Goal: Obtain resource: Obtain resource

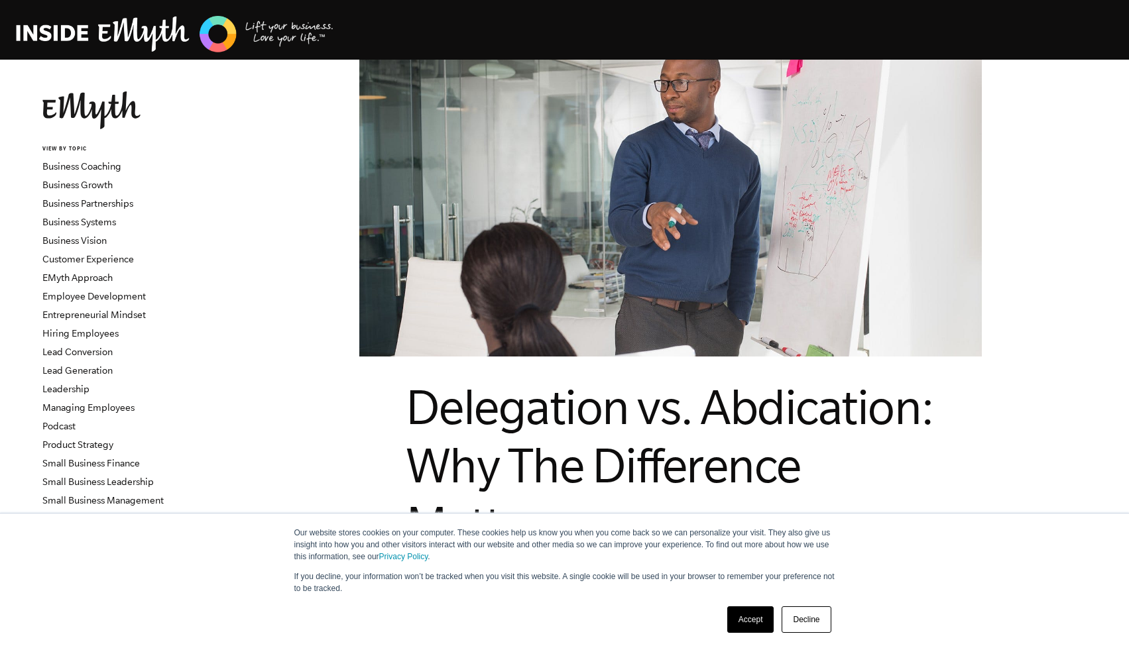
click at [87, 29] on img at bounding box center [175, 34] width 318 height 40
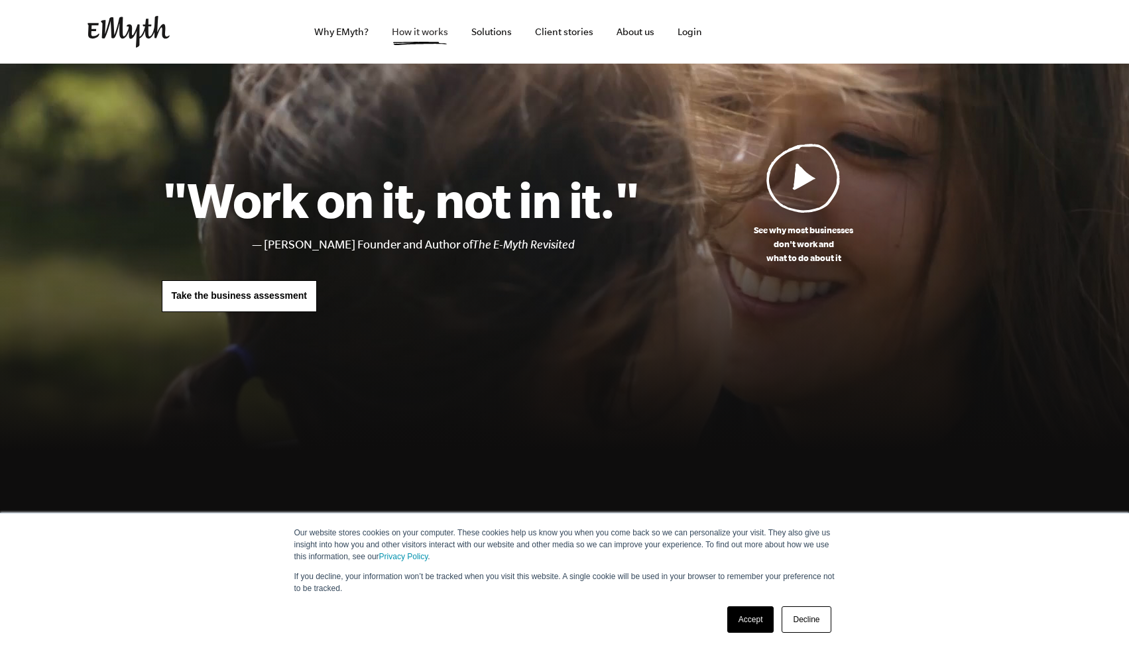
click at [409, 34] on link "How it works" at bounding box center [420, 32] width 78 height 64
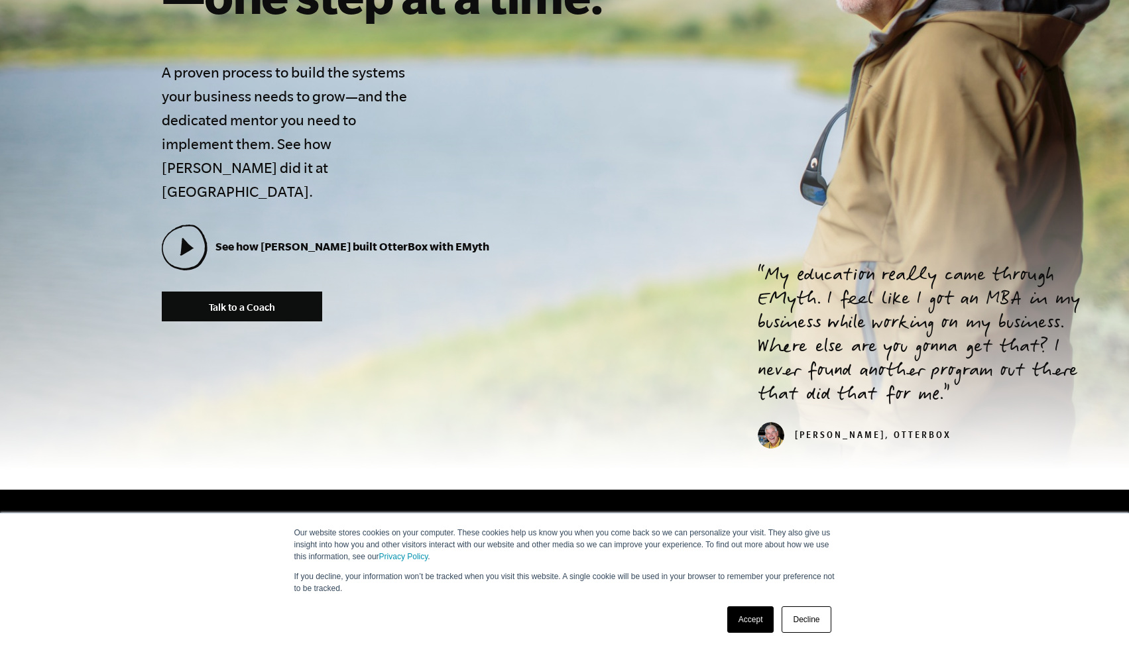
scroll to position [415, 0]
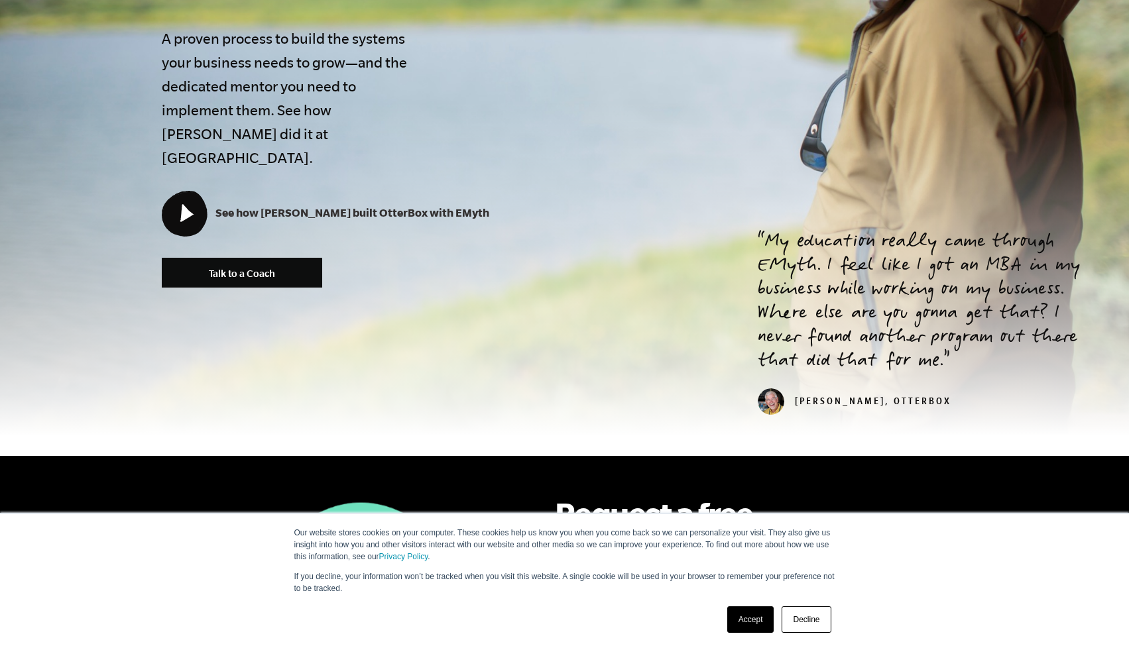
click at [260, 206] on link "See how Curt built OtterBox with EMyth" at bounding box center [325, 212] width 327 height 13
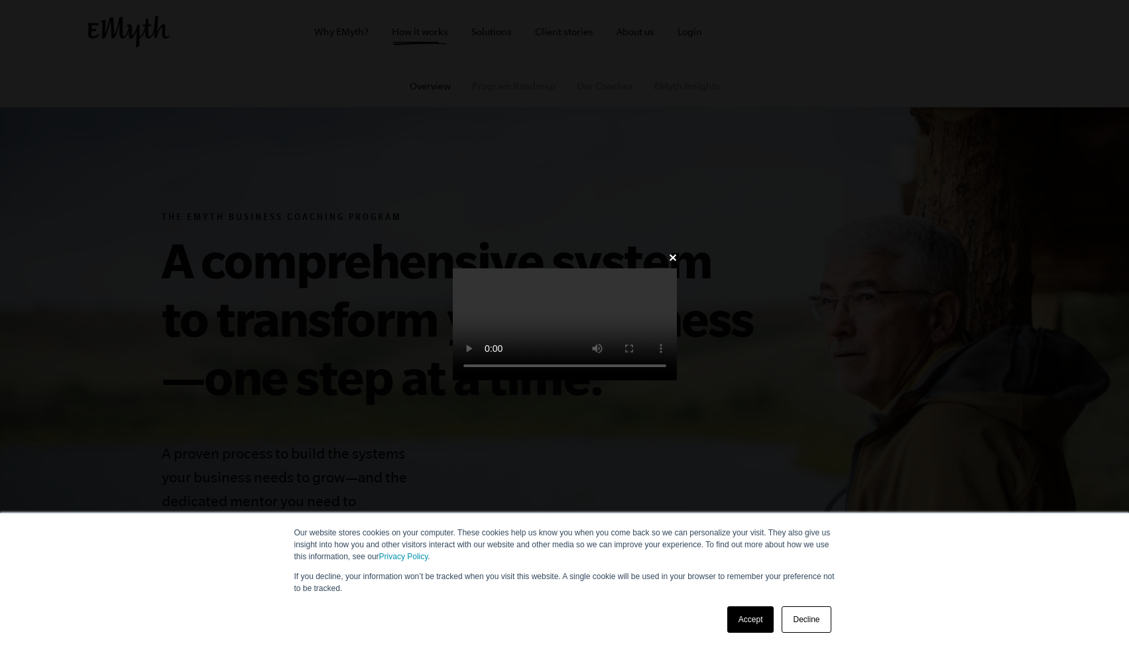
click at [814, 625] on link "Decline" at bounding box center [805, 620] width 49 height 27
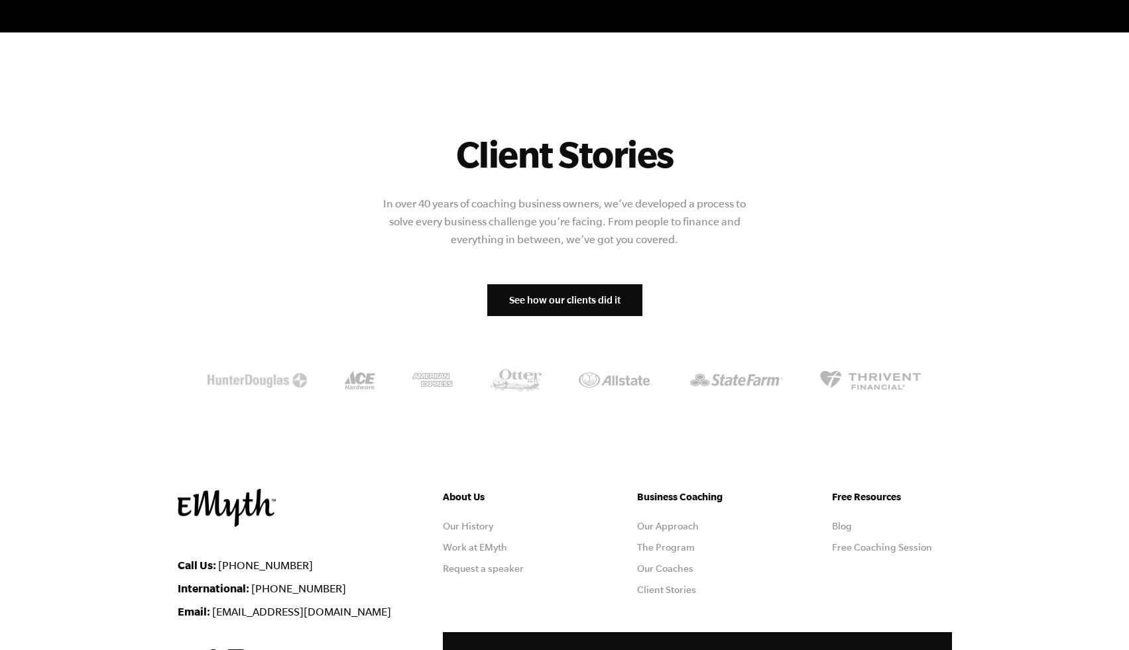
scroll to position [1509, 0]
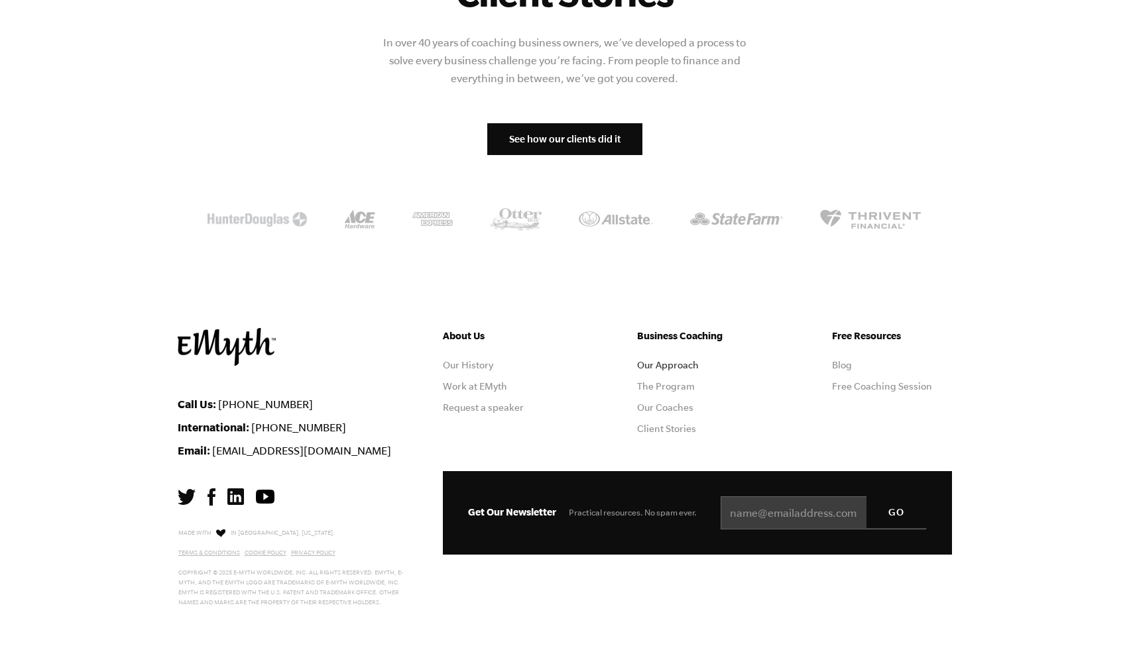
click at [663, 360] on link "Our Approach" at bounding box center [668, 365] width 62 height 11
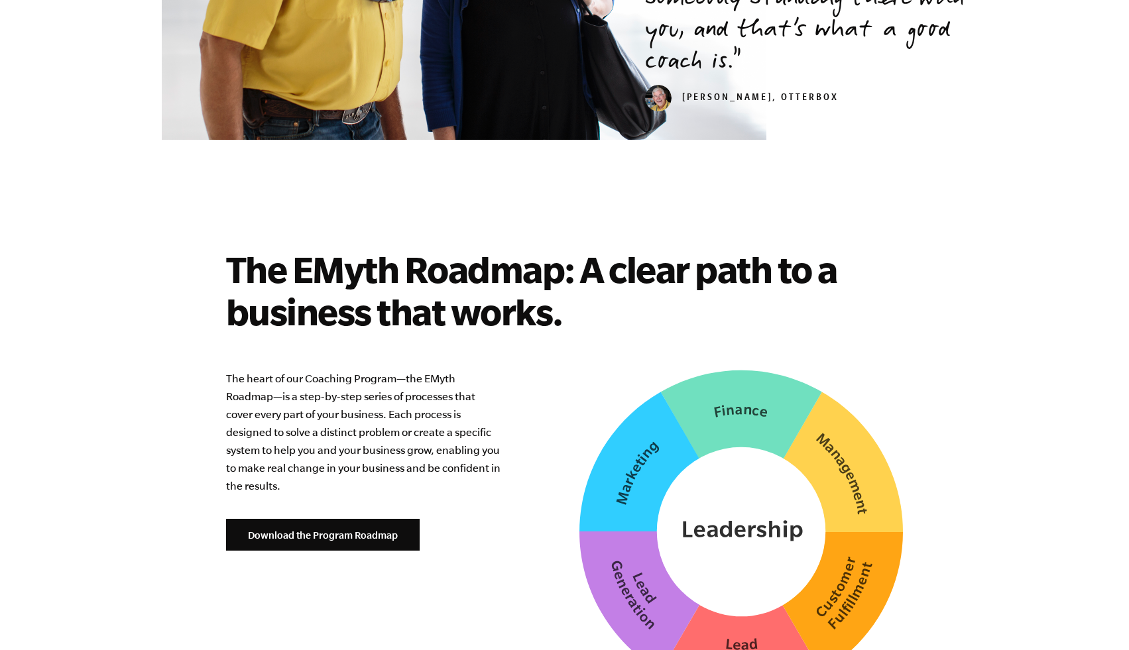
scroll to position [3232, 0]
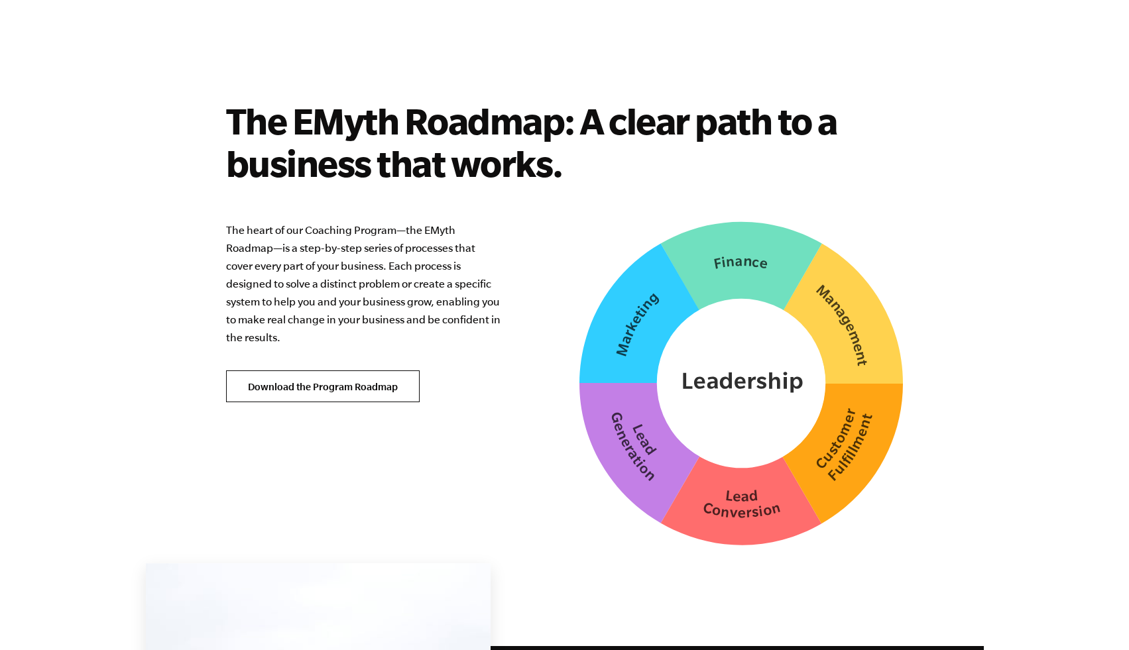
click at [389, 371] on link "Download the Program Roadmap" at bounding box center [323, 387] width 194 height 32
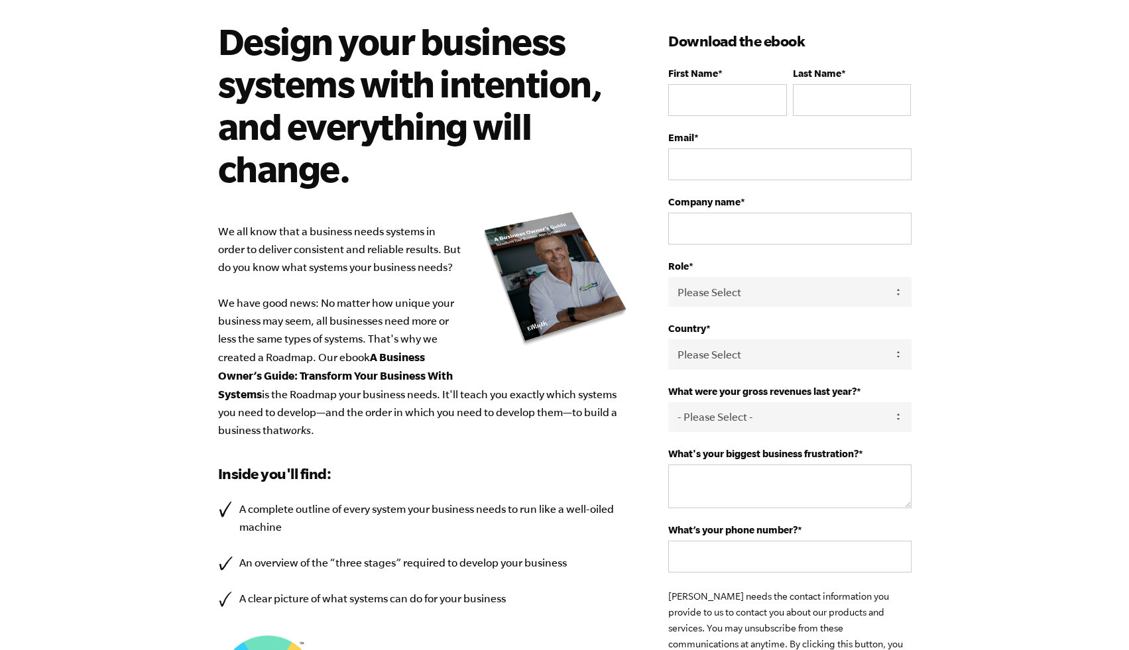
scroll to position [82, 0]
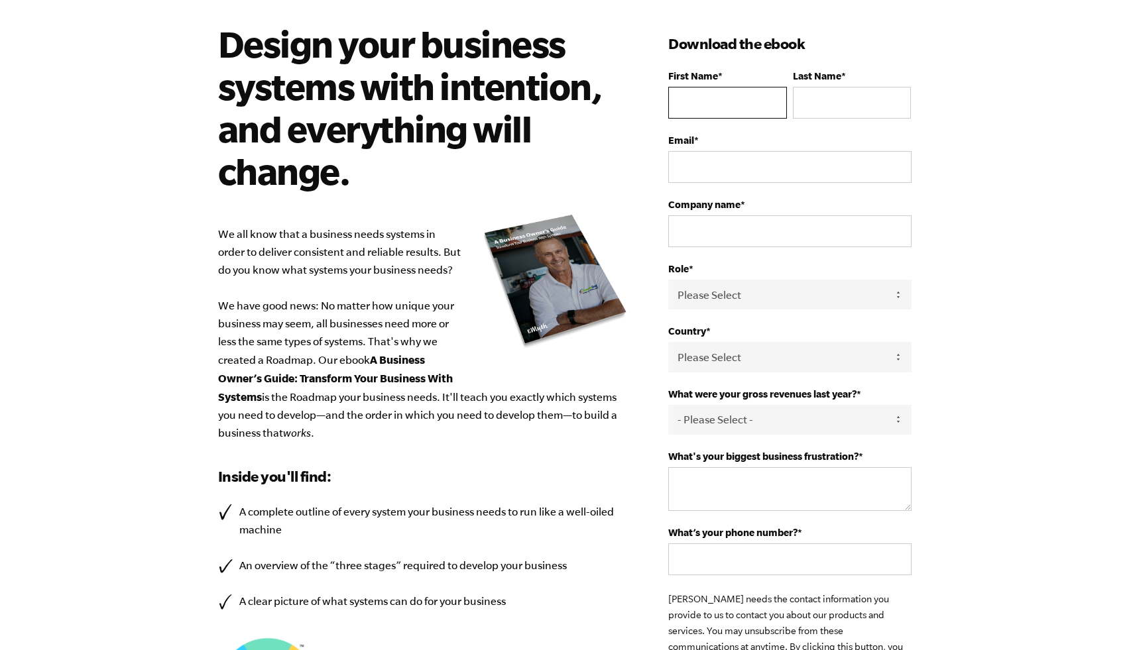
click at [690, 111] on input "First Name *" at bounding box center [727, 103] width 118 height 32
type input "[PERSON_NAME]"
type input "Doe"
type input "someone@somewhere.com"
type input "JDoeCorp"
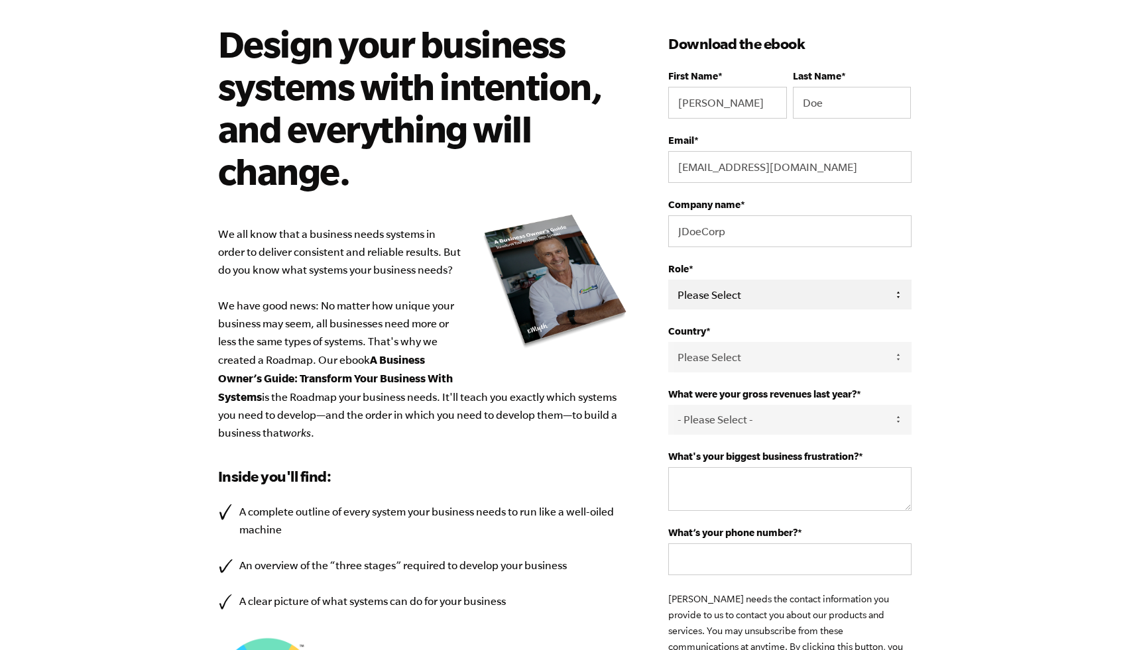
click at [740, 304] on select "Please Select Owner Partner / Co-Owner Executive Employee / Other" at bounding box center [789, 295] width 243 height 30
select select "Partner / Co-Owner"
click at [716, 351] on select "Please Select United States Afghanistan Åland Islands Albania Algeria American …" at bounding box center [789, 357] width 243 height 30
select select "Afghanistan"
click at [730, 422] on select "- Please Select - 0-75K 76-150K 151-275K 276-500K 501-750K 751-1M 1-2.5M 2.5-5M…" at bounding box center [789, 420] width 243 height 30
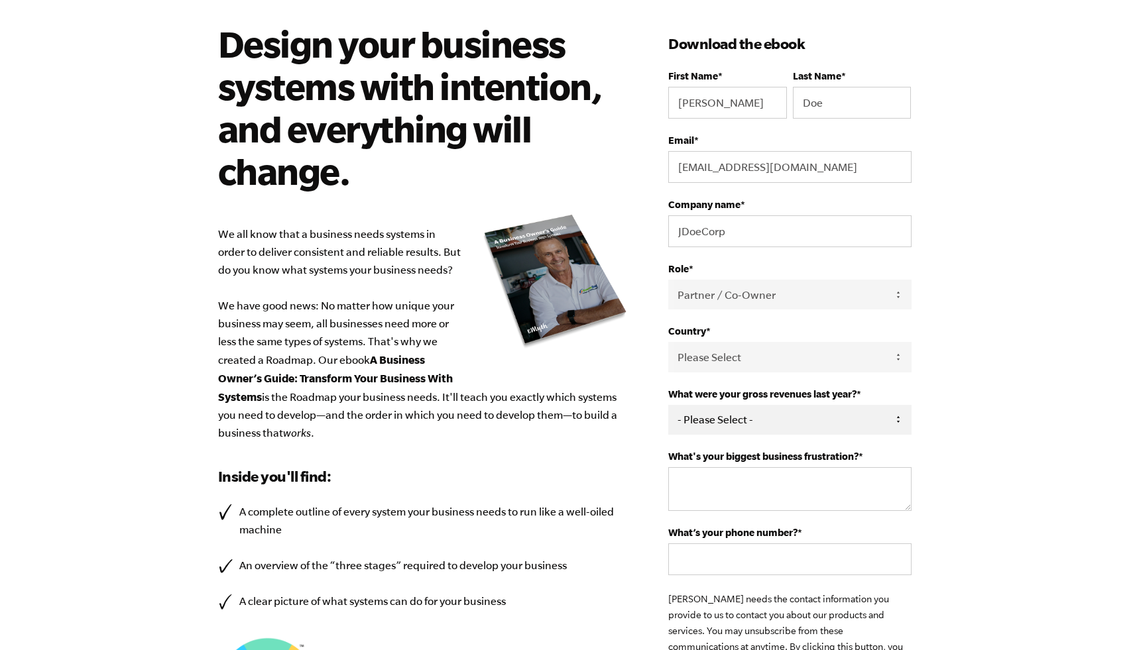
select select "0-75K"
click at [760, 476] on textarea "What's your biggest business frustration? *" at bounding box center [789, 489] width 243 height 44
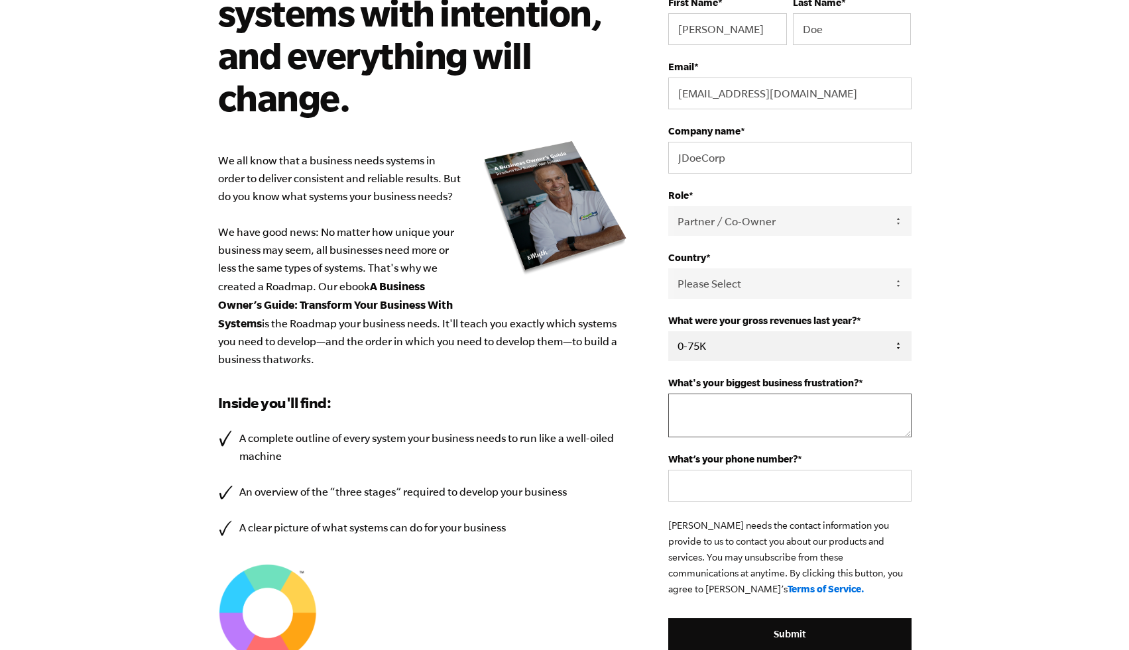
scroll to position [157, 0]
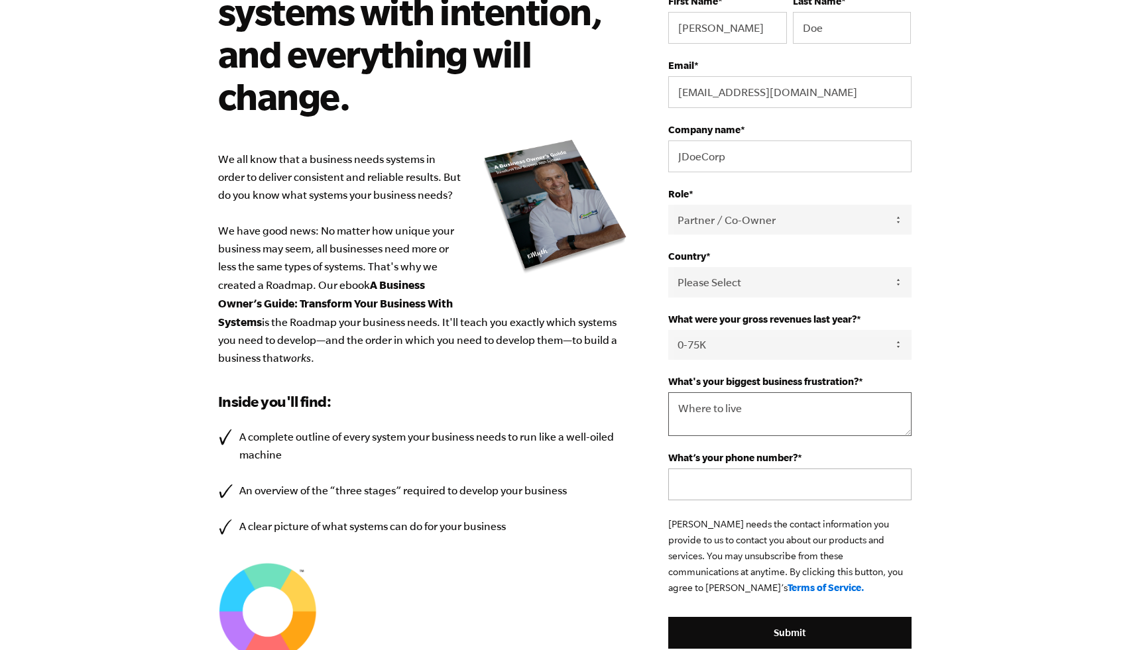
type textarea "Where to live"
click at [800, 484] on input "What’s your phone number? *" at bounding box center [789, 485] width 243 height 32
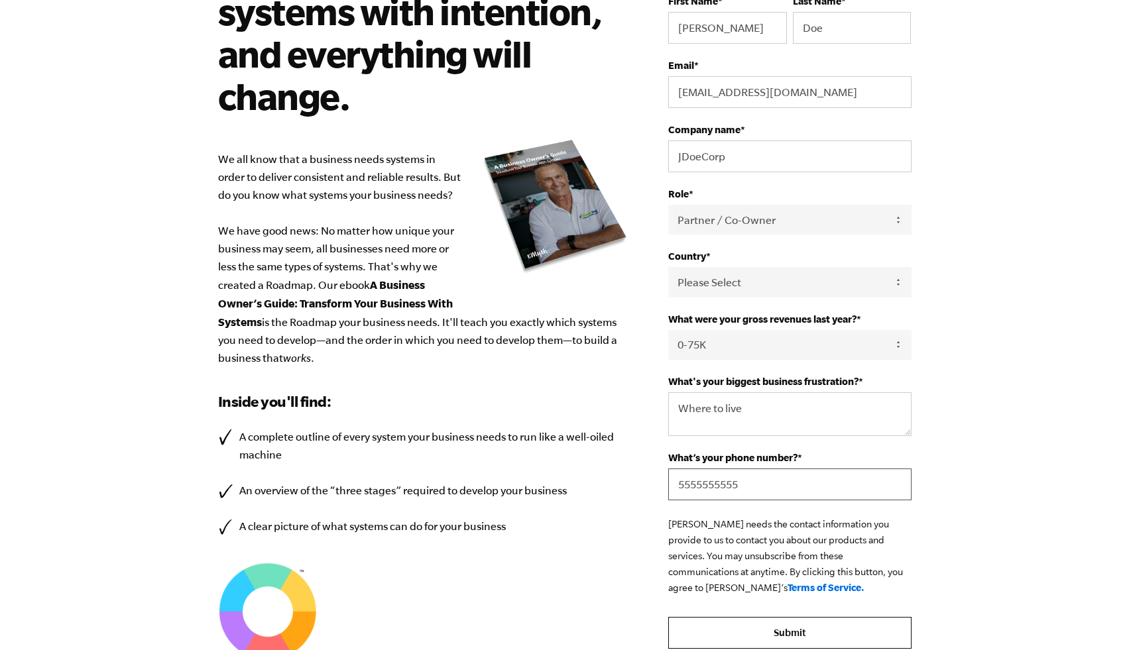
type input "5555555555"
click at [784, 632] on input "Submit" at bounding box center [789, 633] width 243 height 32
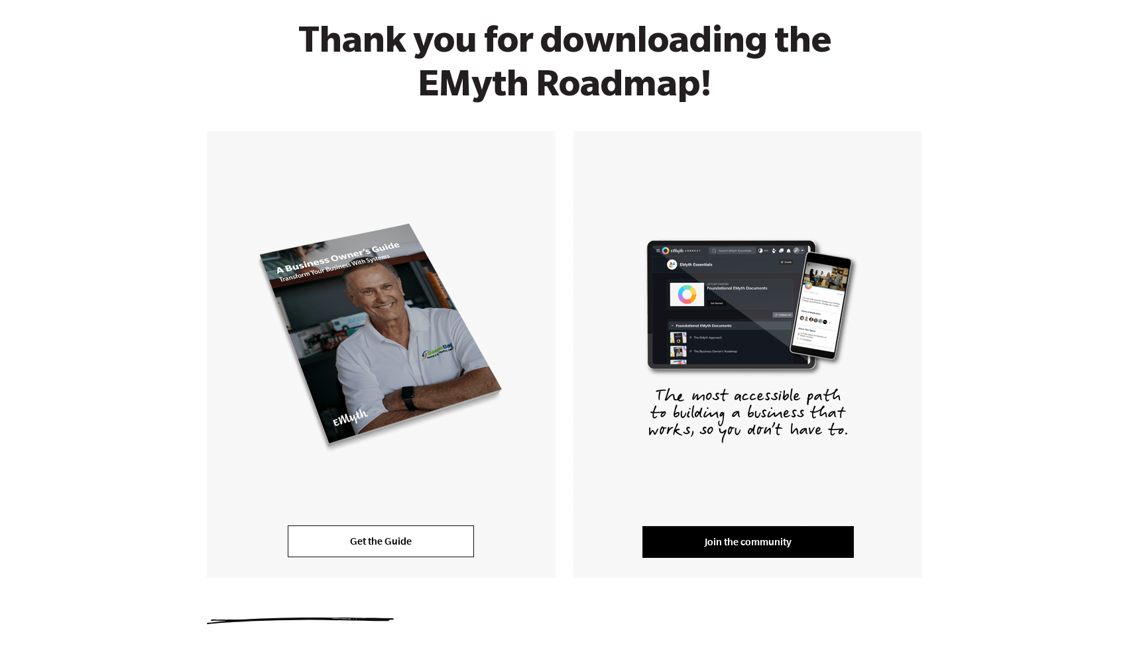
scroll to position [107, 0]
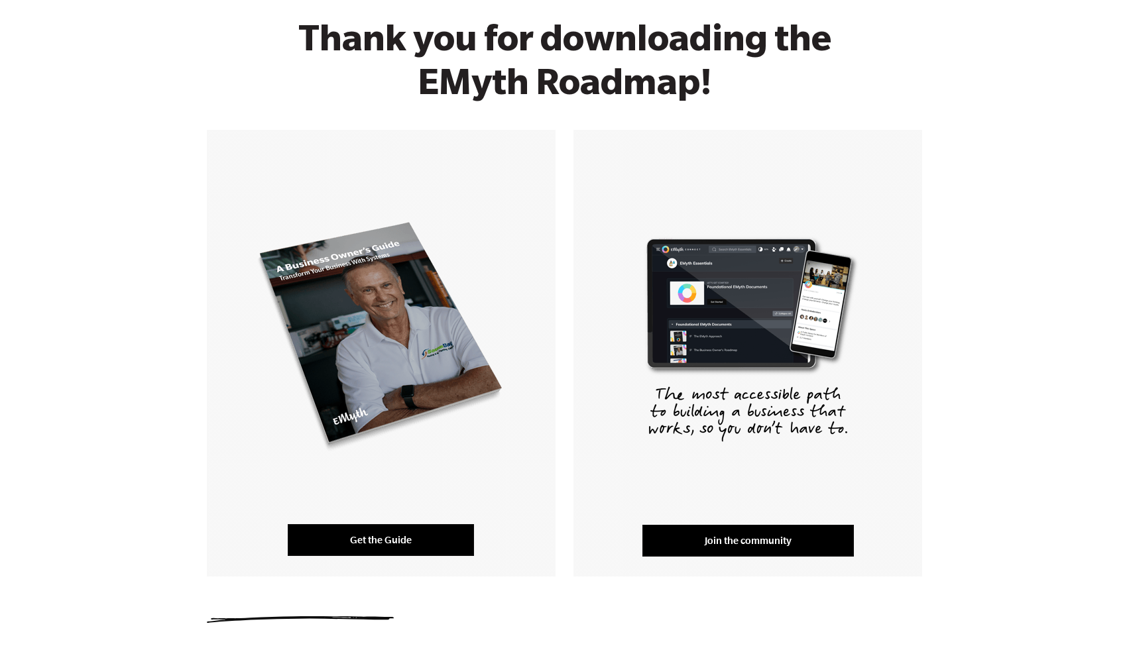
click at [396, 535] on link "Get the Guide" at bounding box center [381, 540] width 186 height 32
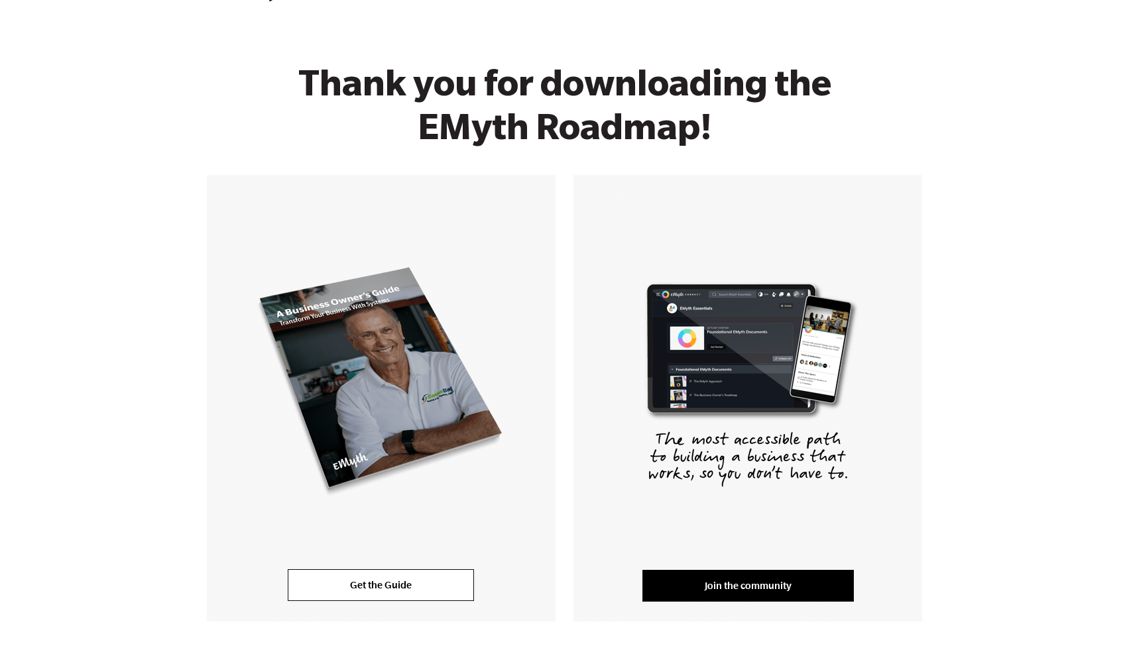
scroll to position [91, 0]
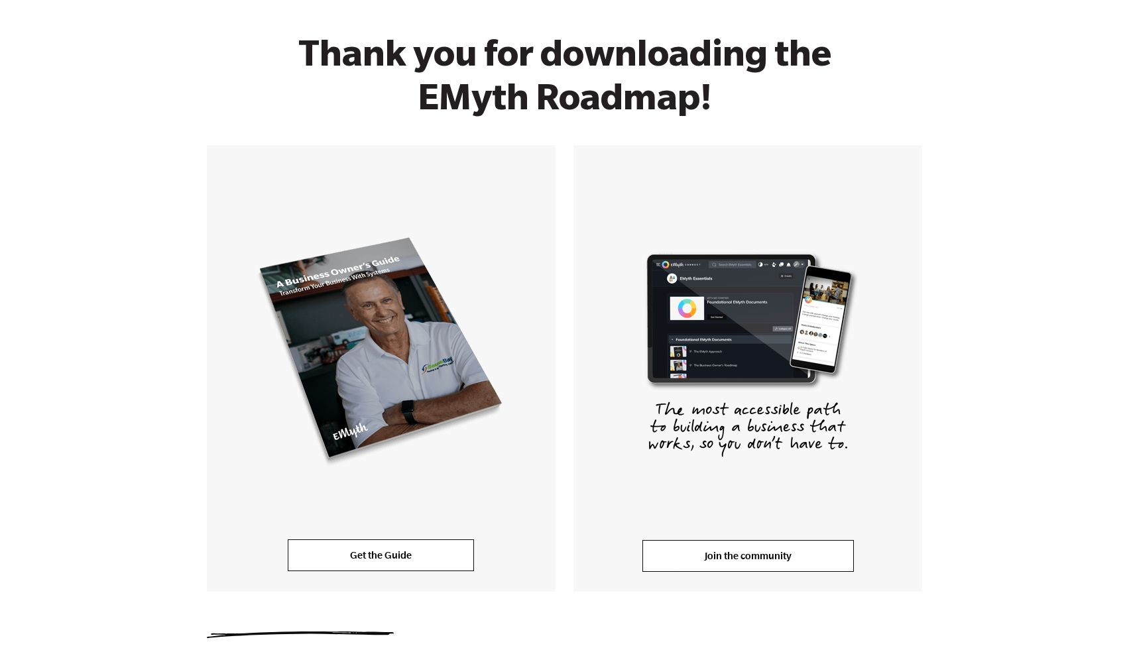
click at [752, 555] on link "Join the community" at bounding box center [747, 556] width 211 height 32
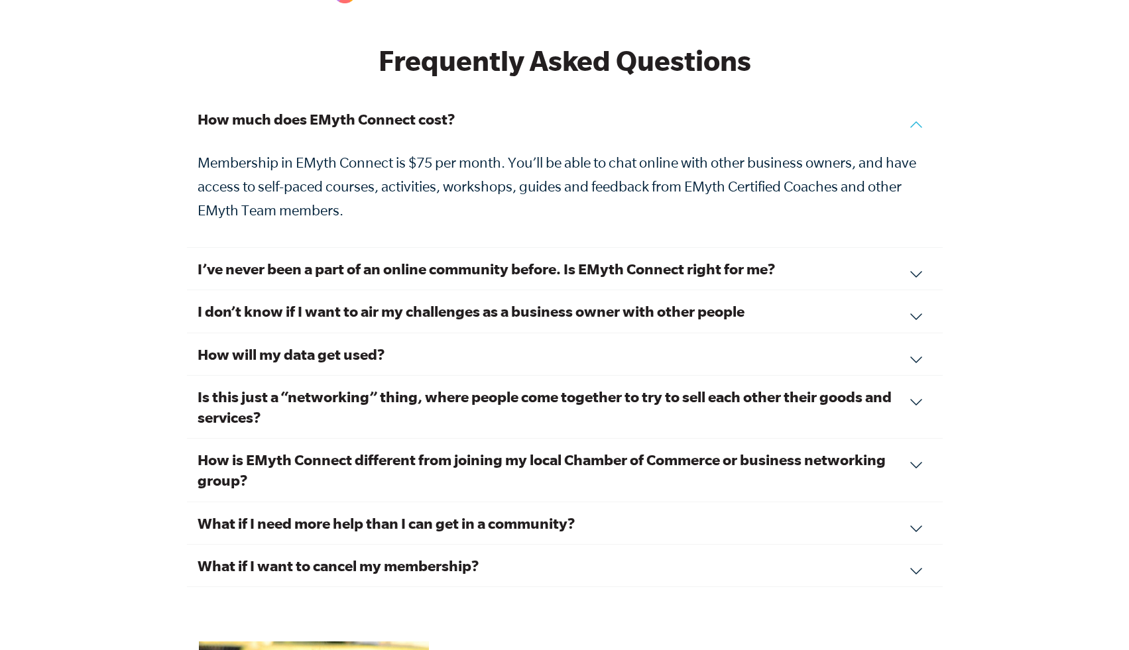
scroll to position [4466, 0]
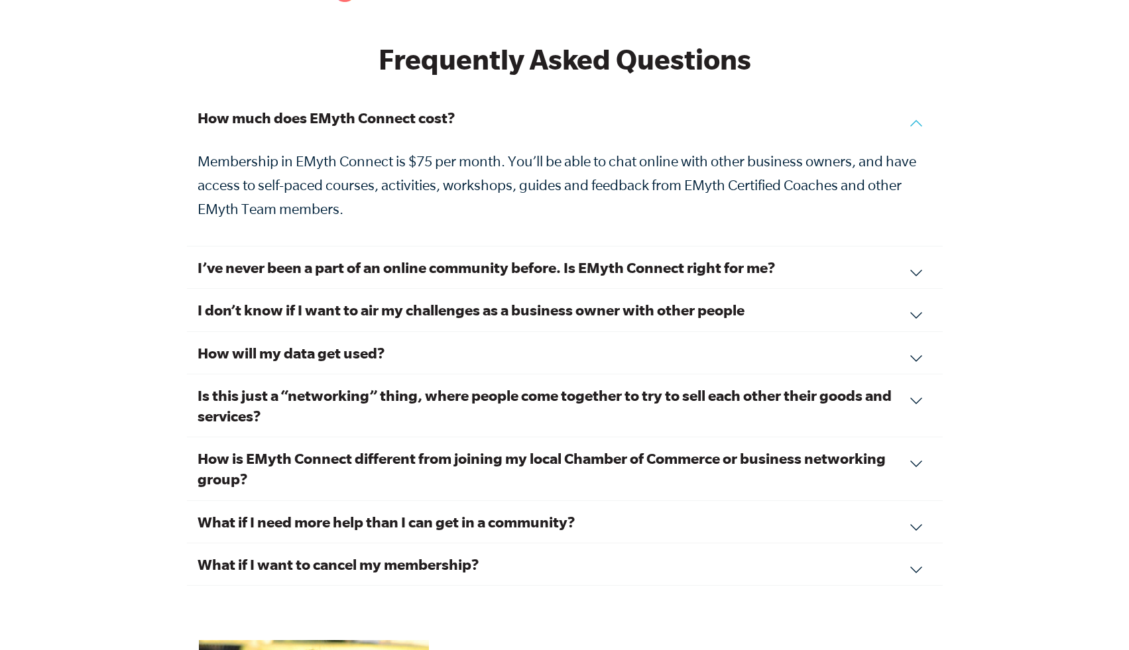
click at [598, 257] on h3 "I’ve never been a part of an online community before. Is EMyth Connect right fo…" at bounding box center [565, 267] width 734 height 21
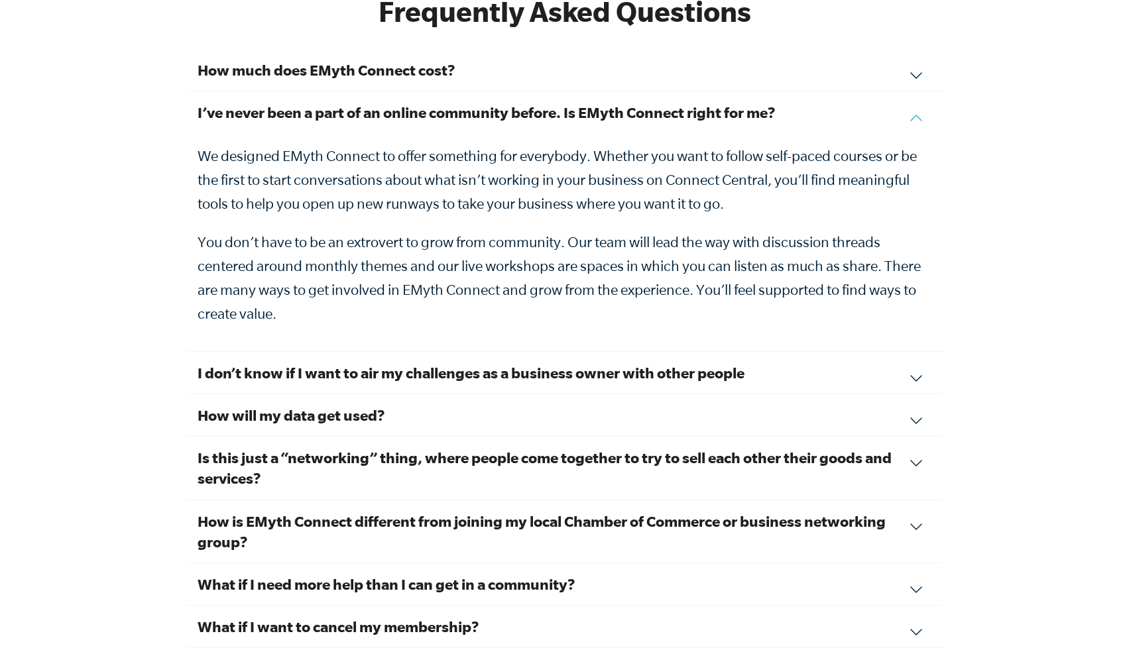
scroll to position [4515, 0]
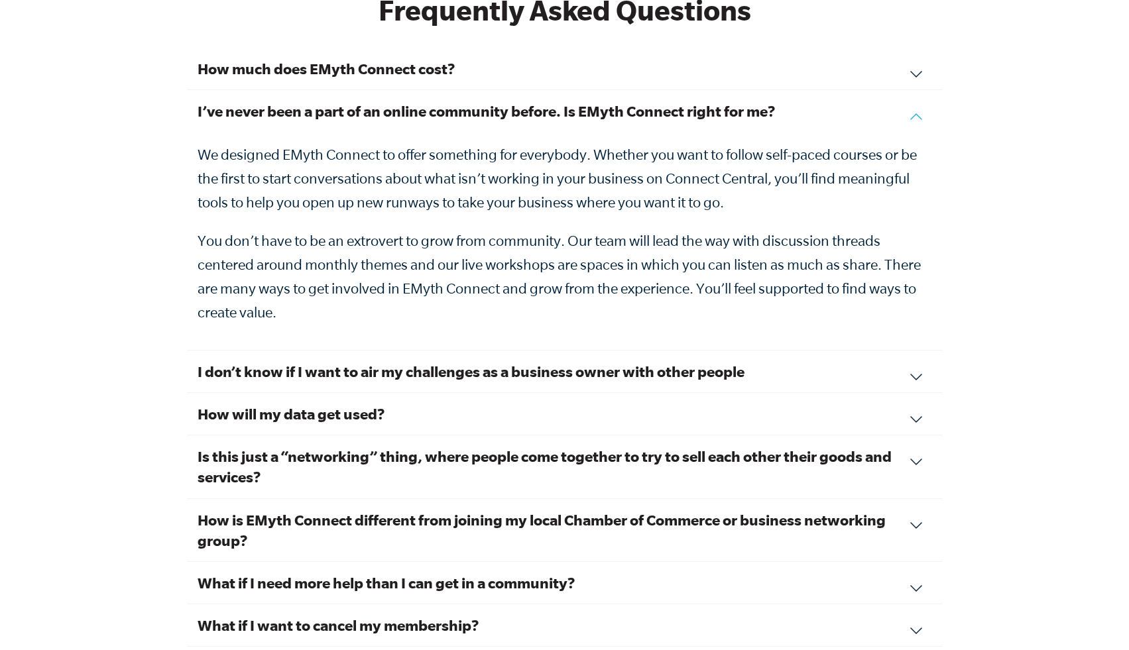
click at [520, 361] on h3 "I don’t know if I want to air my challenges as a business owner with other peop…" at bounding box center [565, 371] width 734 height 21
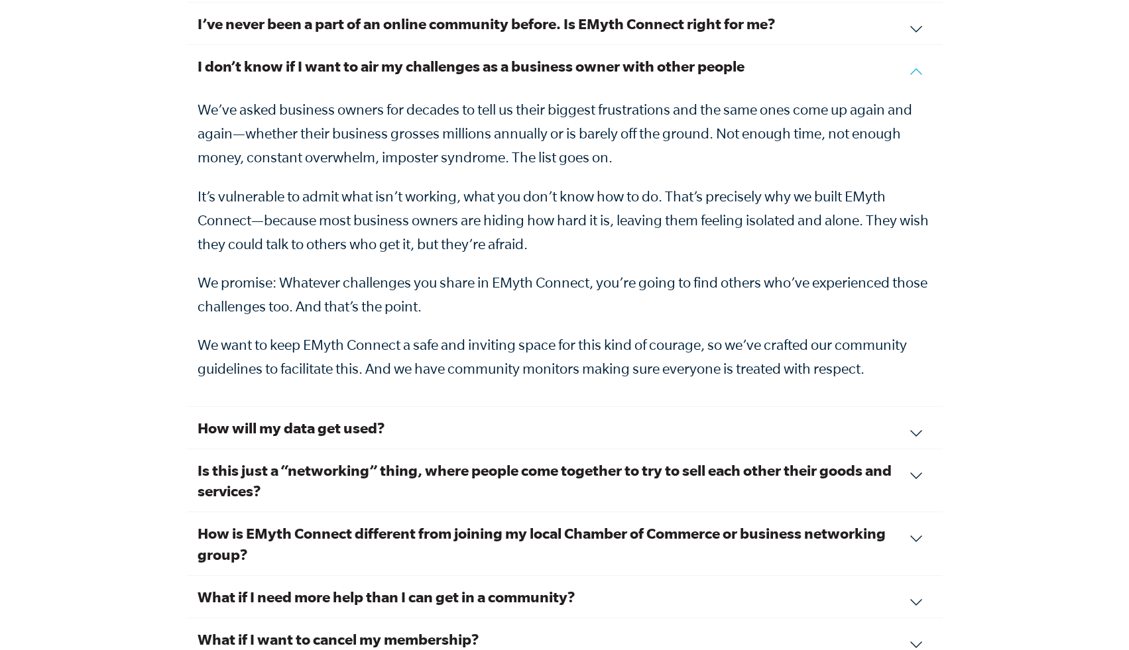
scroll to position [4626, 0]
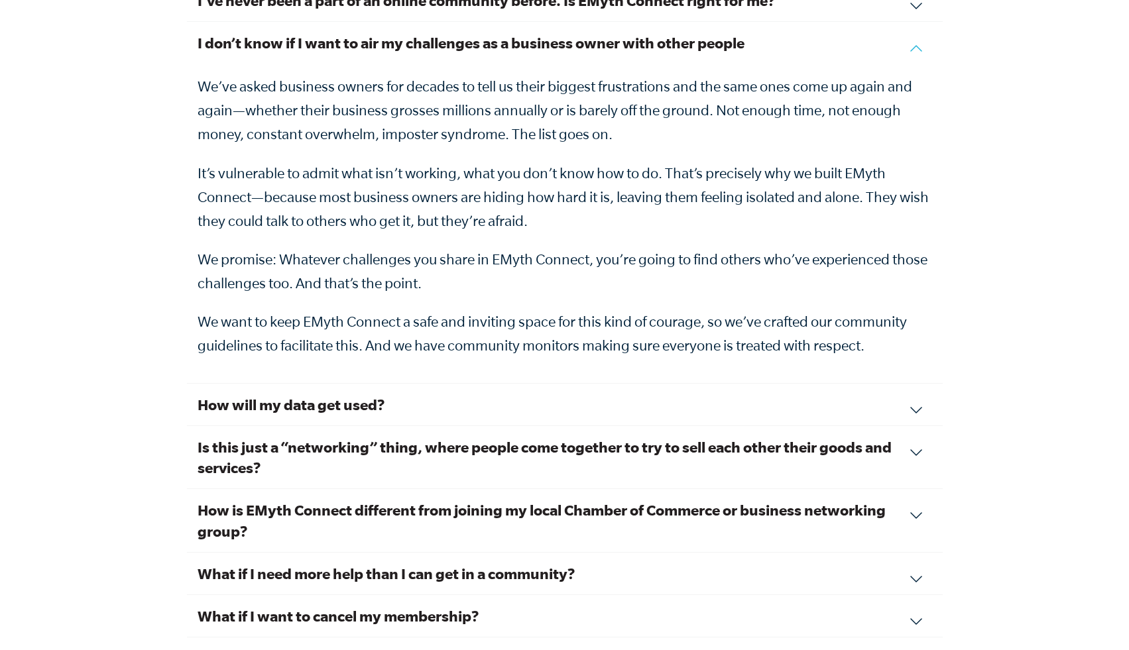
click at [537, 437] on h3 "Is this just a “networking” thing, where people come together to try to sell ea…" at bounding box center [565, 457] width 734 height 41
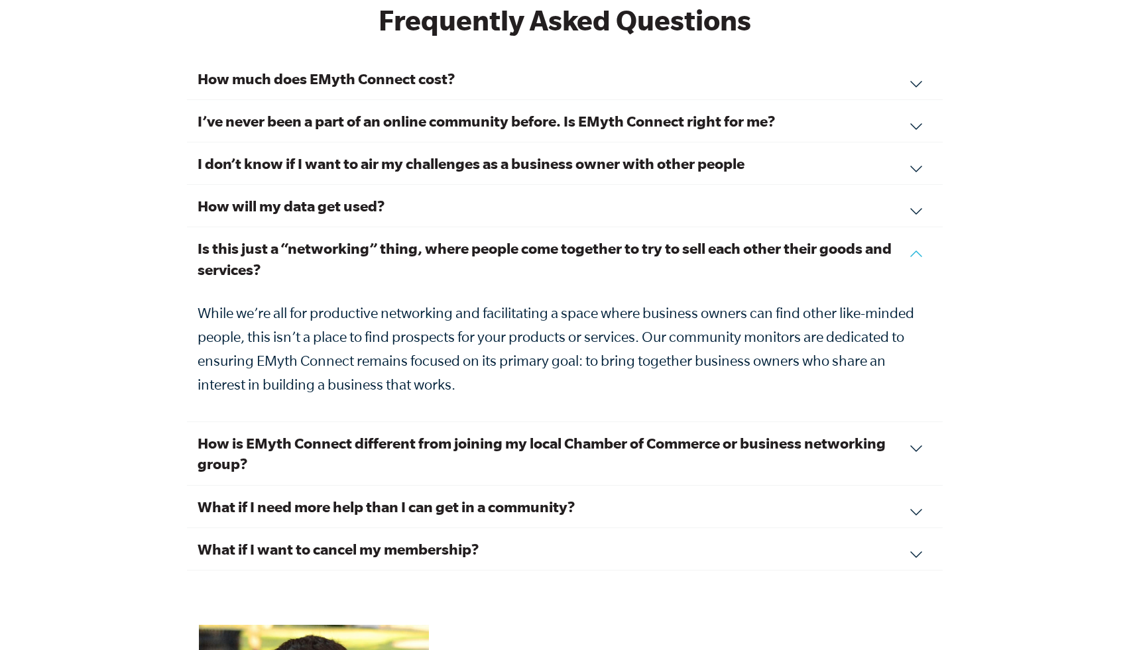
scroll to position [4507, 0]
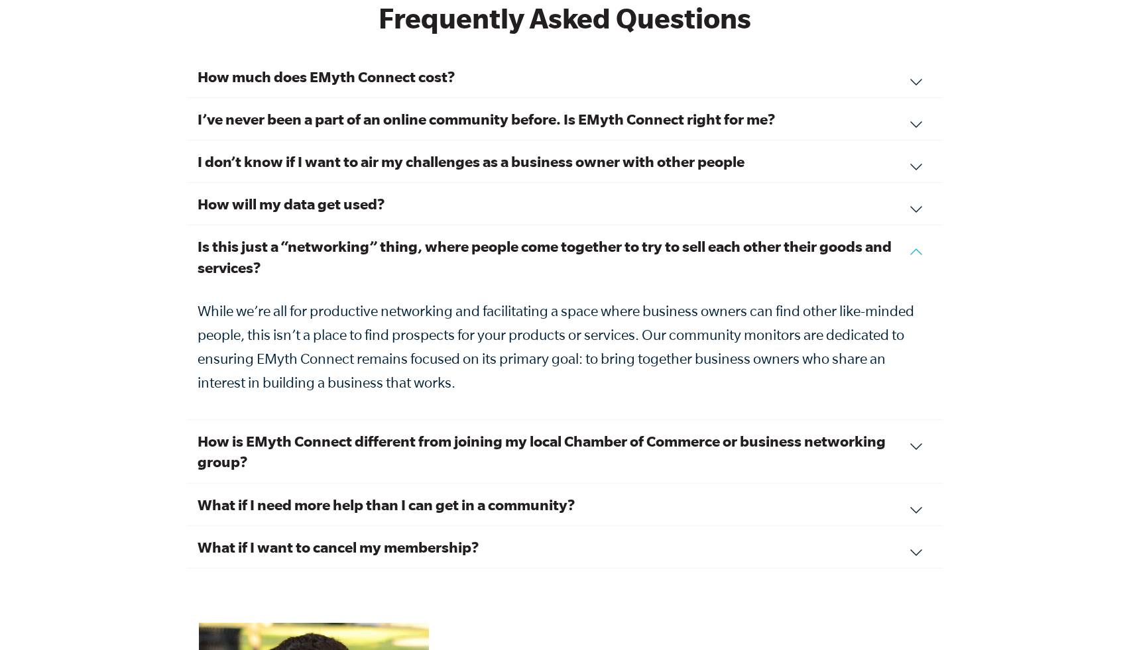
click at [555, 431] on h3 "How is EMyth Connect different from joining my local Chamber of Commerce or bus…" at bounding box center [565, 451] width 734 height 41
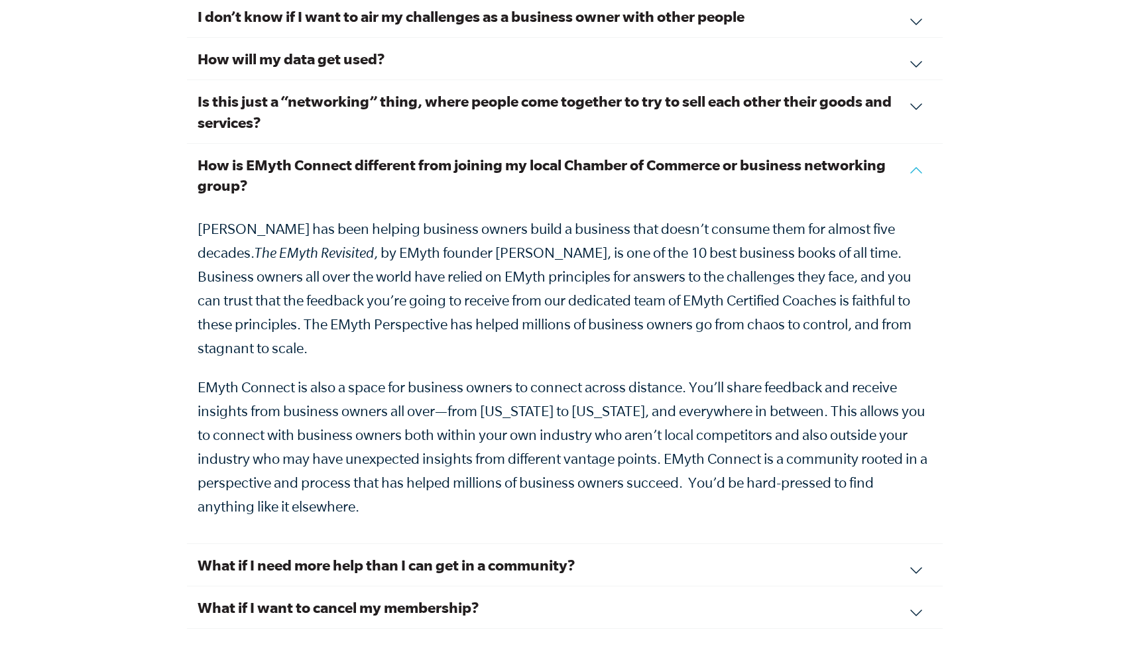
scroll to position [4656, 0]
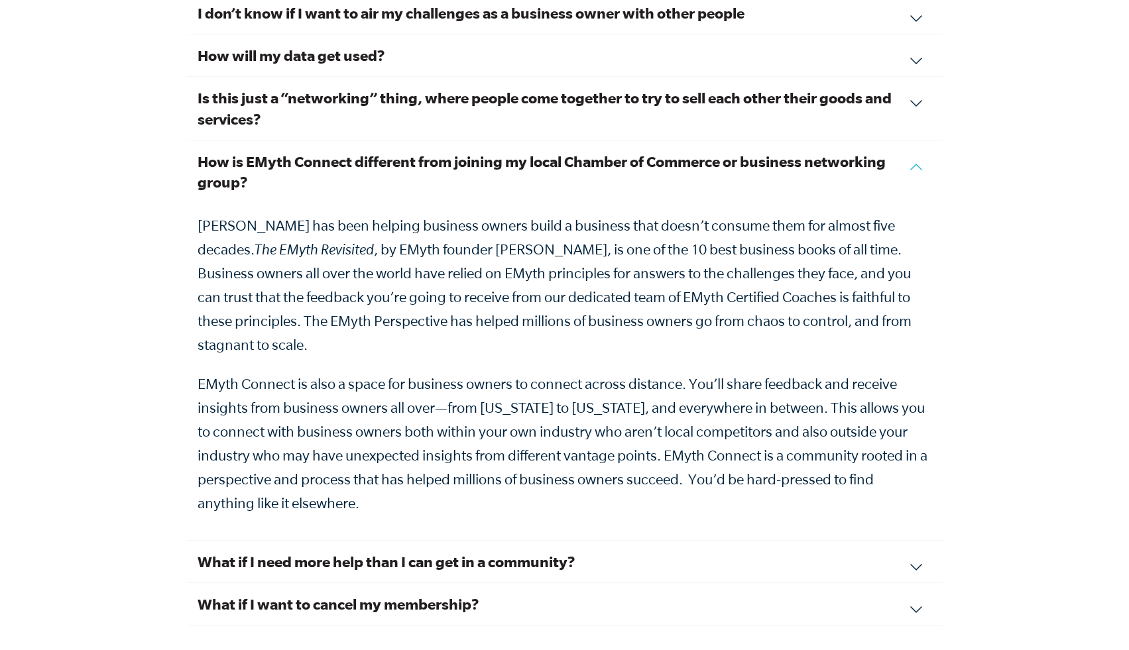
click at [532, 551] on h3 "What if I need more help than I can get in a community?" at bounding box center [565, 561] width 734 height 21
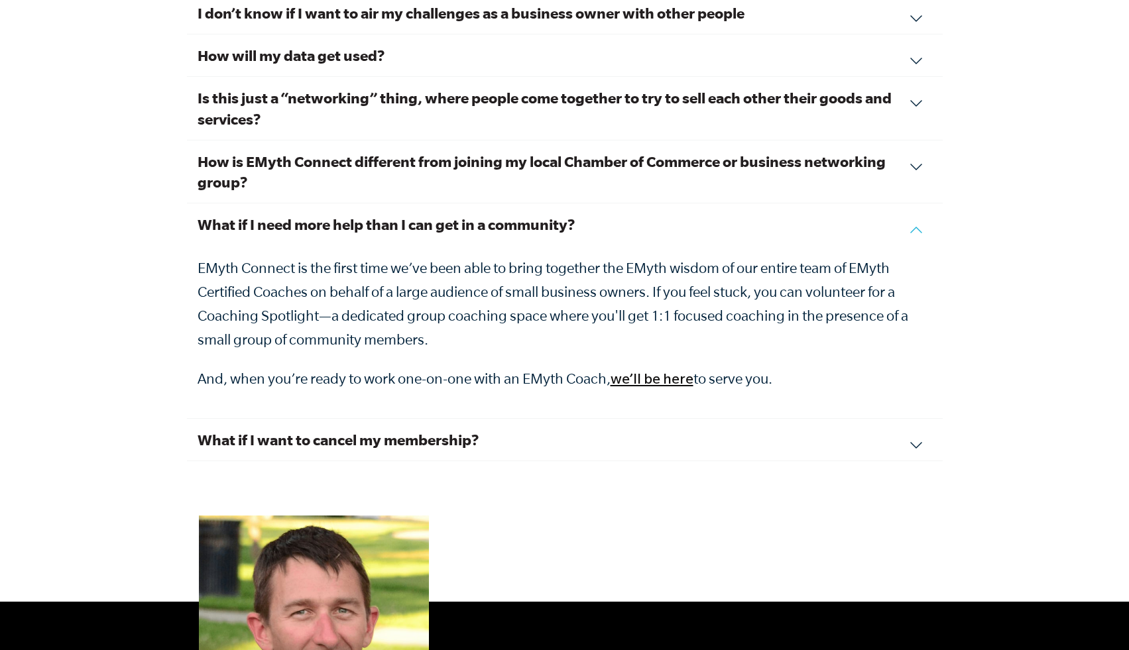
scroll to position [4695, 0]
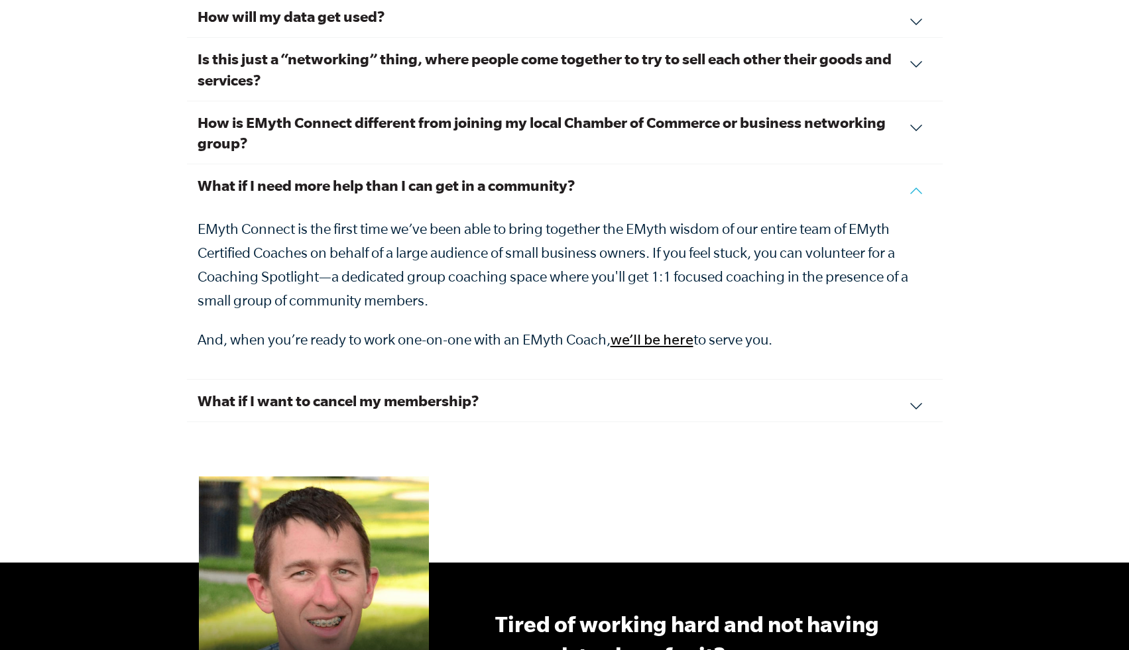
click at [444, 390] on h3 "What if I want to cancel my membership?" at bounding box center [565, 400] width 734 height 21
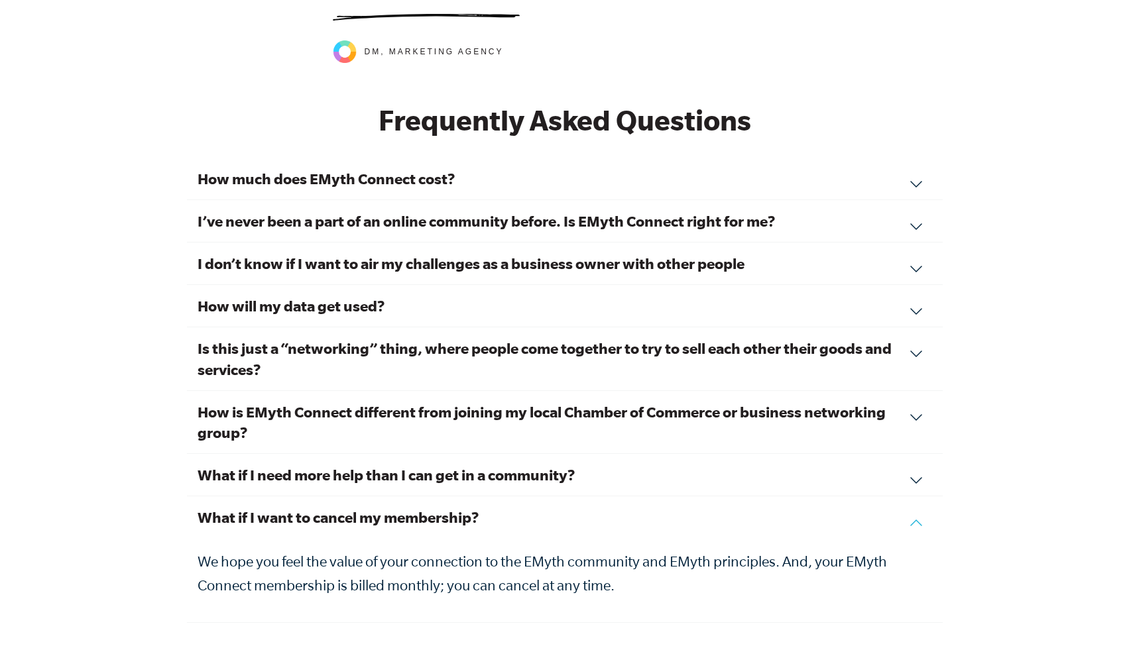
scroll to position [4404, 0]
